Goal: Obtain resource: Obtain resource

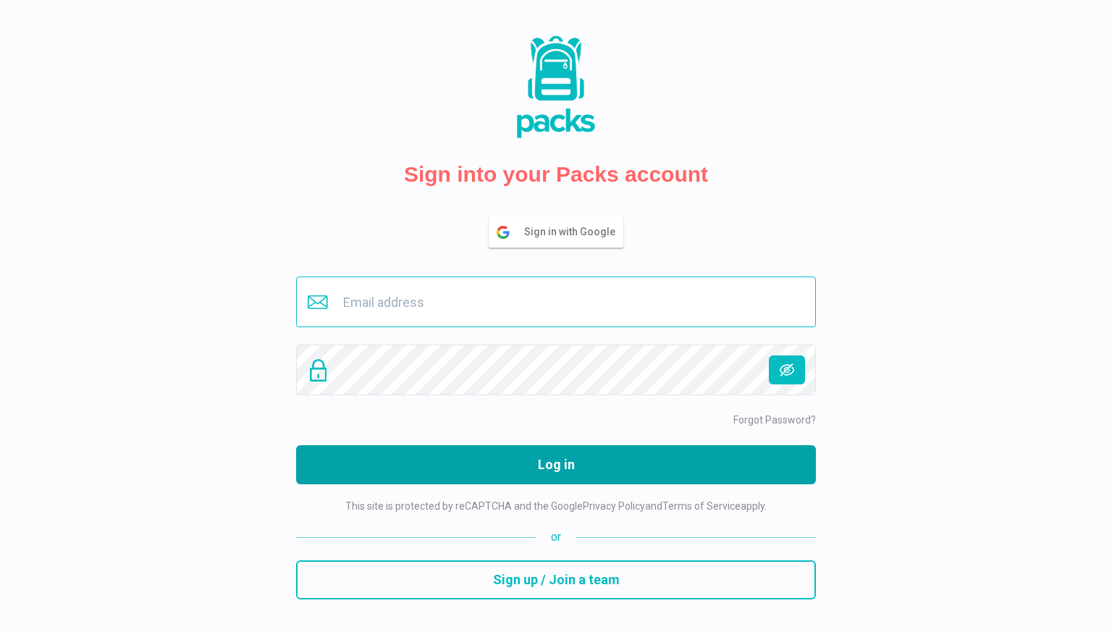
type input "[PERSON_NAME][EMAIL_ADDRESS][DOMAIN_NAME]"
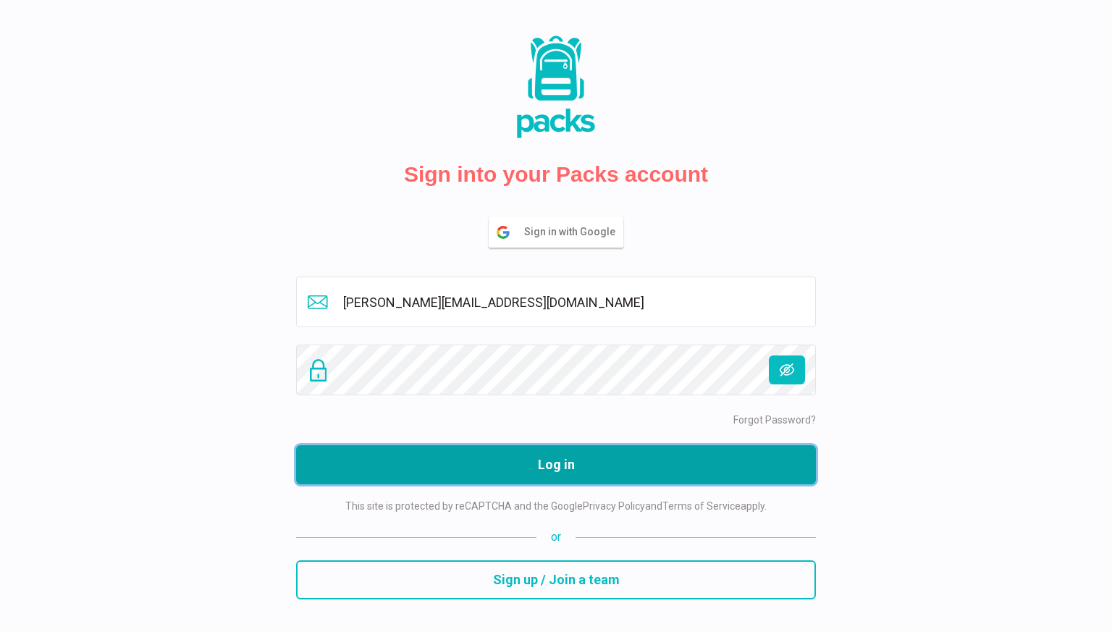
click at [661, 464] on button "Log in" at bounding box center [556, 464] width 520 height 39
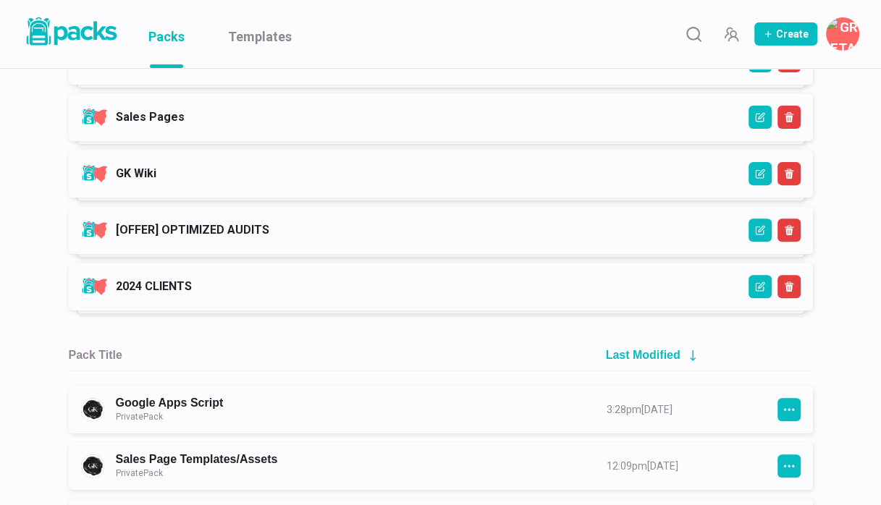
scroll to position [453, 0]
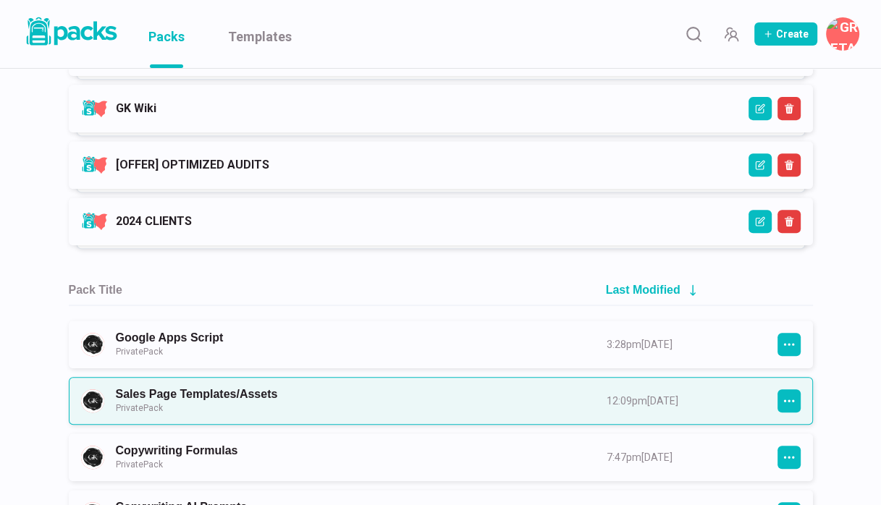
click at [221, 405] on link "Sales Page Templates/Assets Private Pack" at bounding box center [348, 400] width 465 height 27
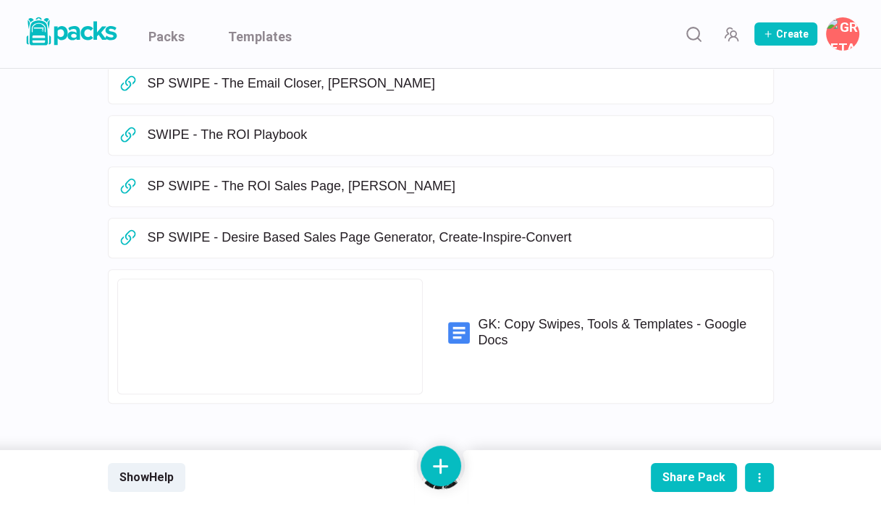
scroll to position [543, 0]
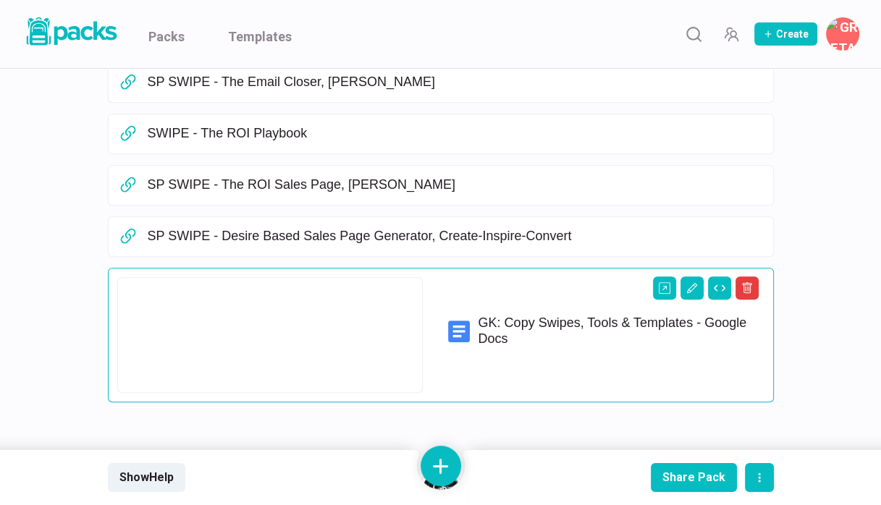
click at [566, 332] on p "GK: Copy Swipes, Tools & Templates - Google Docs" at bounding box center [616, 331] width 275 height 31
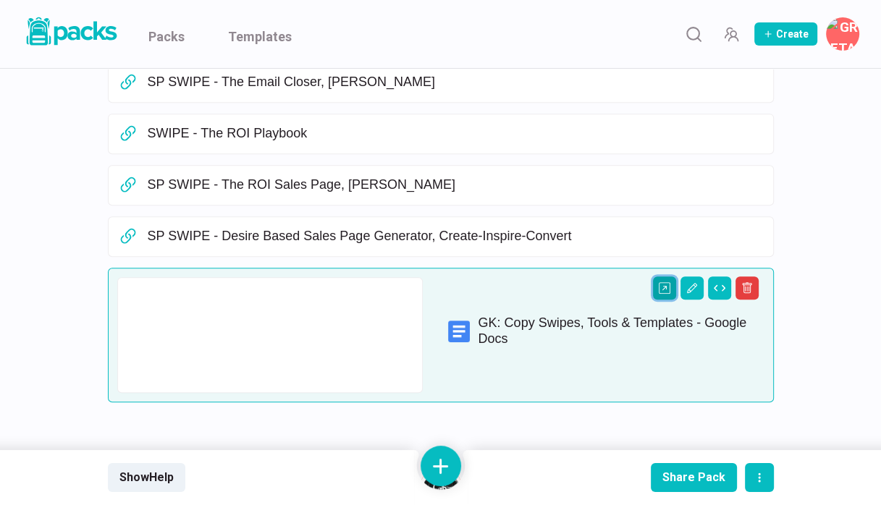
click at [664, 282] on icon "Open external link" at bounding box center [665, 288] width 12 height 12
